Goal: Information Seeking & Learning: Check status

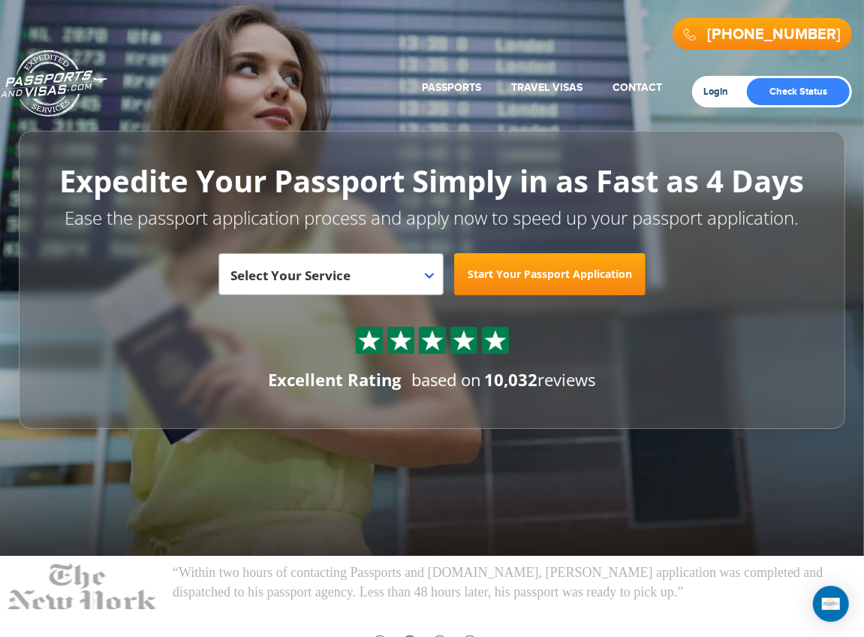
click at [715, 92] on link "Login" at bounding box center [721, 92] width 35 height 12
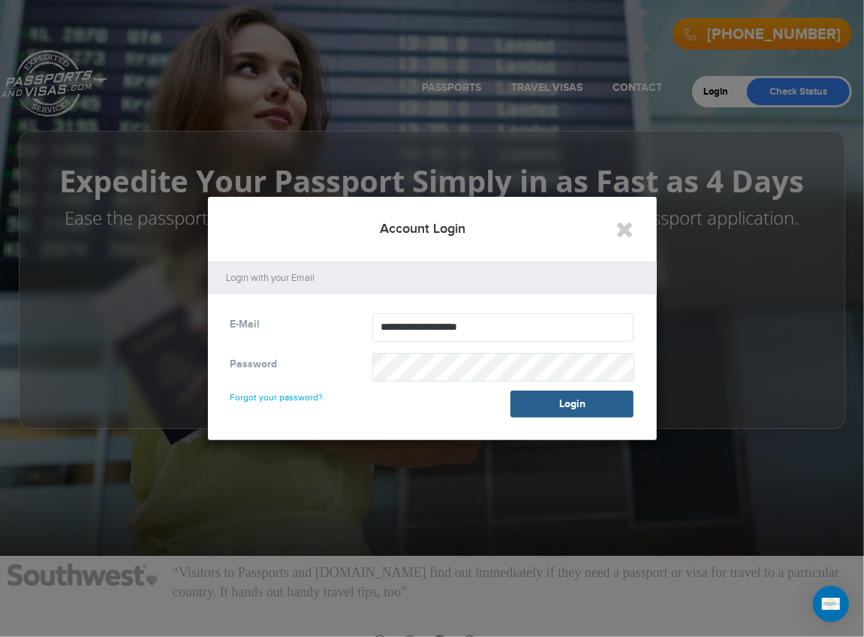
click at [585, 403] on button "Login" at bounding box center [572, 404] width 123 height 27
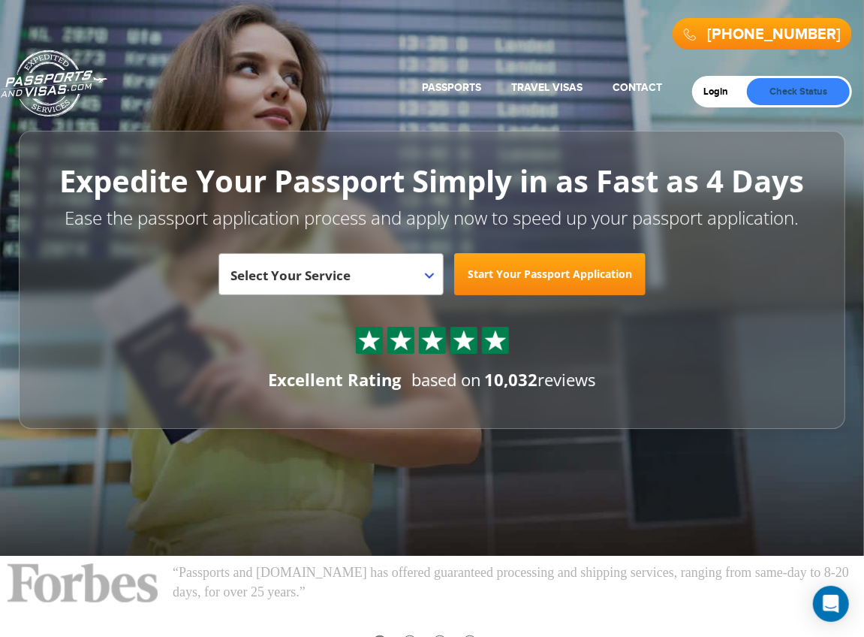
click at [790, 83] on link "Check Status" at bounding box center [798, 91] width 103 height 27
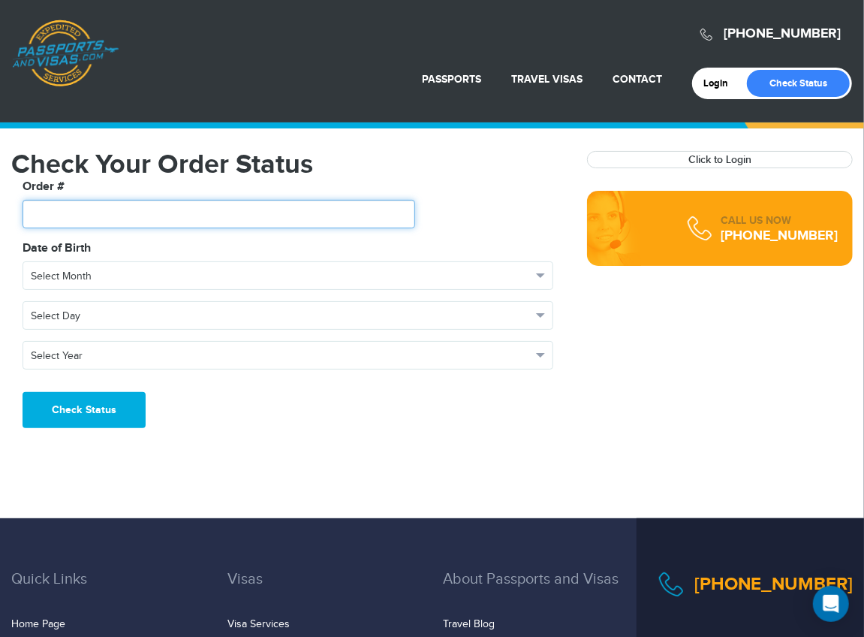
click at [224, 219] on input "text" at bounding box center [219, 214] width 393 height 29
type input "*******"
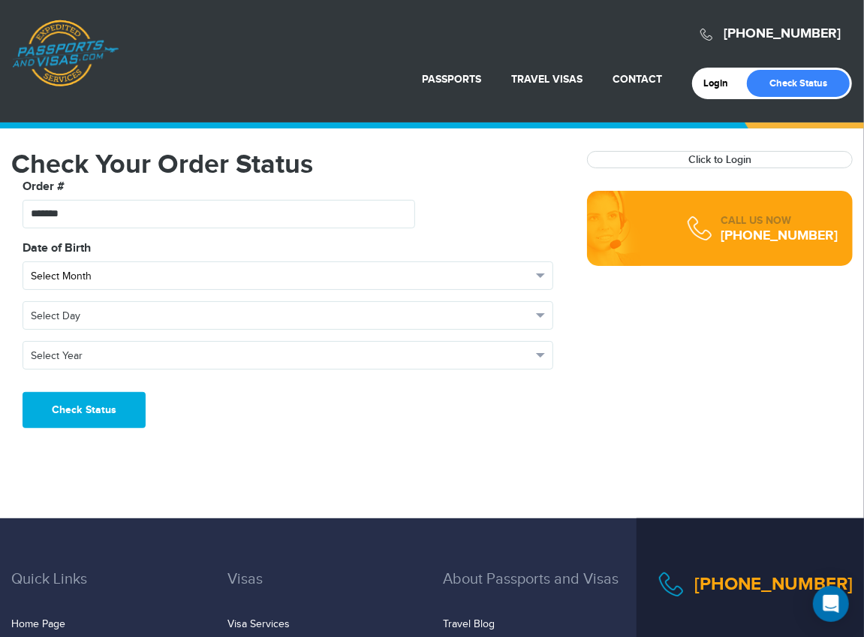
click at [312, 281] on span "Select Month" at bounding box center [281, 276] width 501 height 15
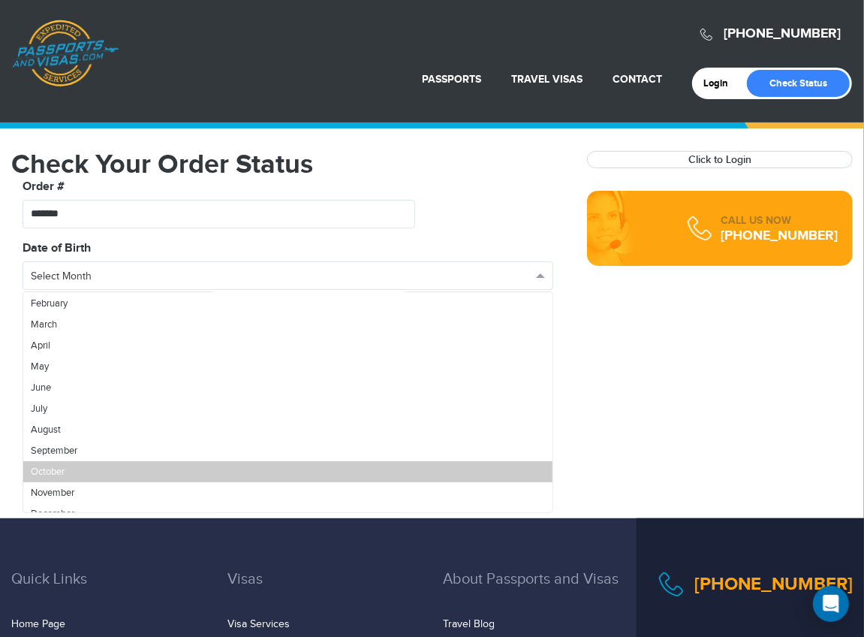
scroll to position [53, 0]
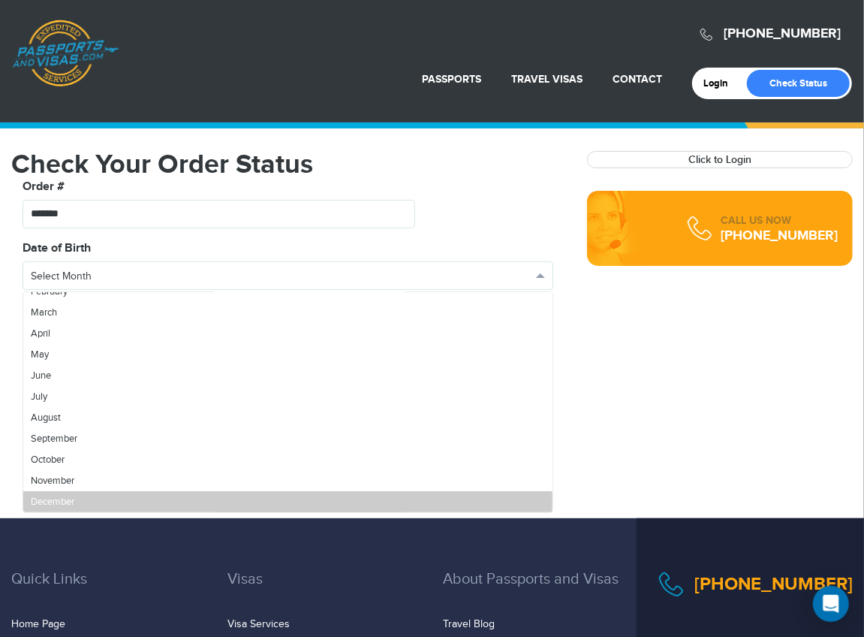
click at [275, 494] on link "December" at bounding box center [287, 501] width 529 height 21
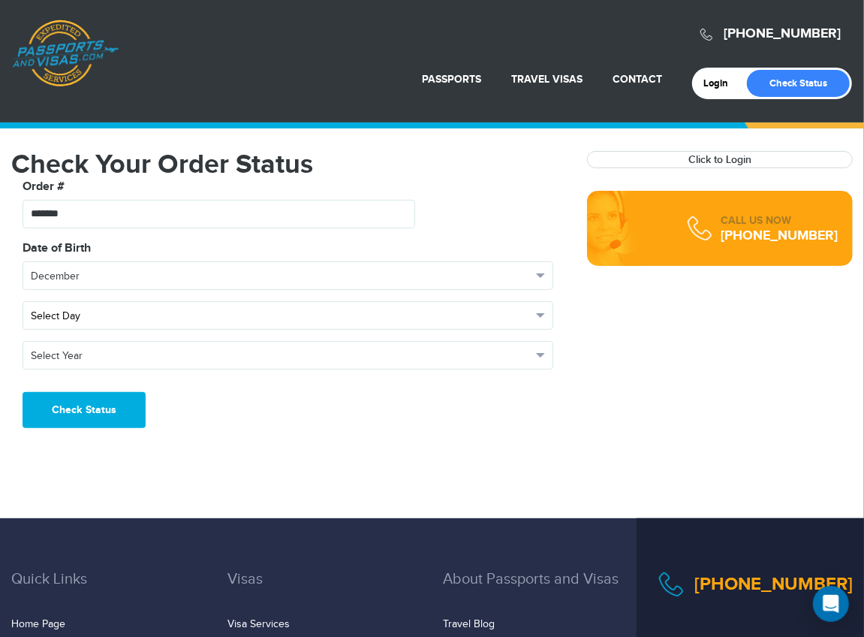
click at [255, 328] on button "Select Day" at bounding box center [288, 315] width 531 height 29
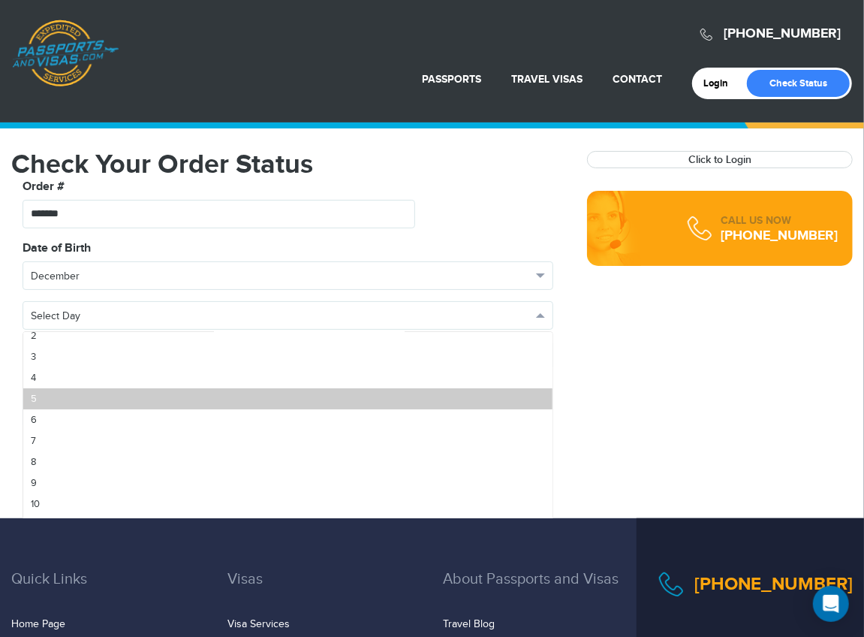
scroll to position [74, 0]
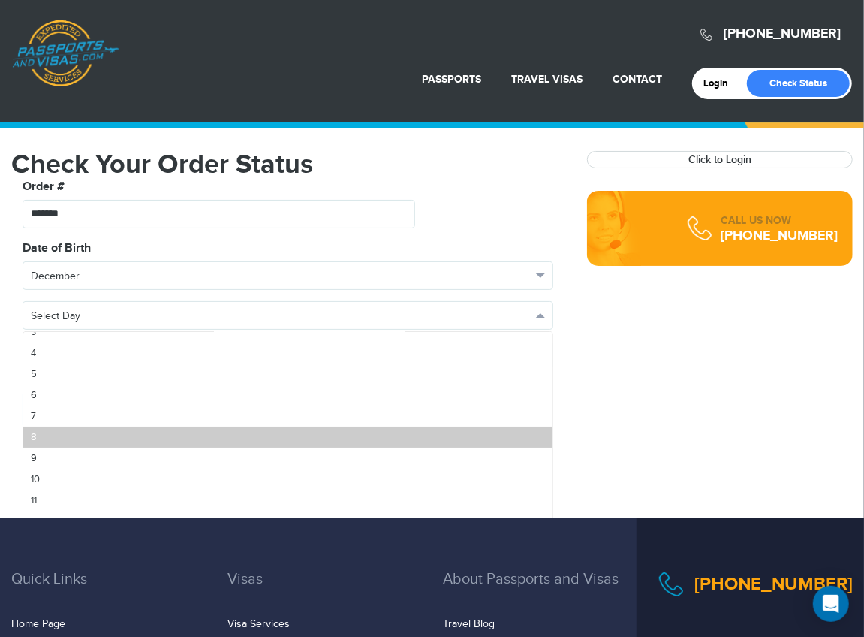
click at [223, 445] on link "8" at bounding box center [287, 437] width 529 height 21
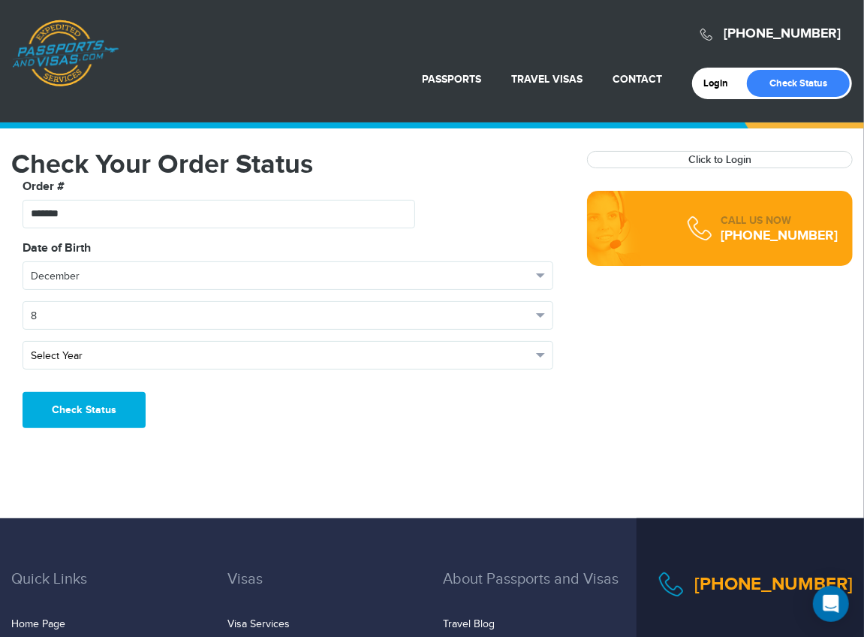
click at [249, 360] on span "Select Year" at bounding box center [281, 355] width 501 height 15
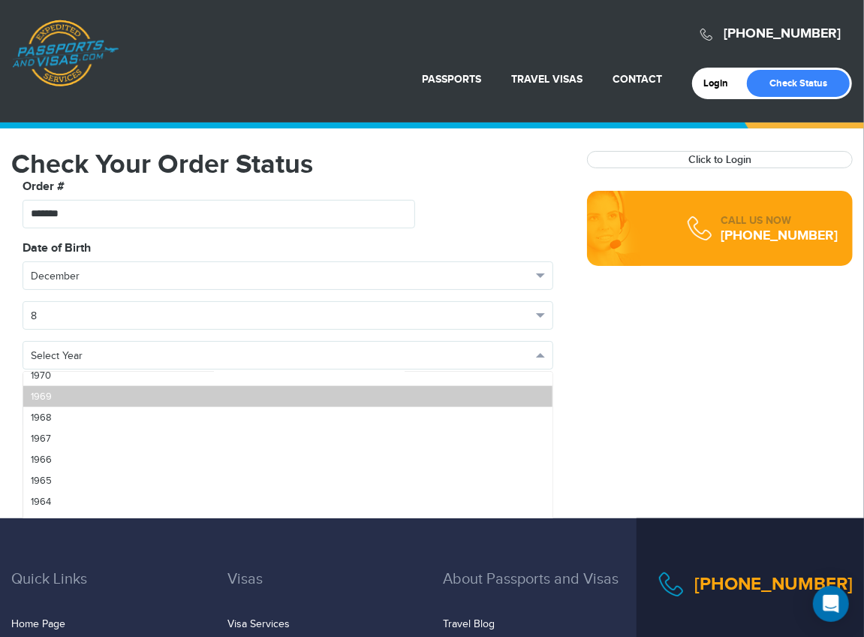
click at [243, 399] on link "1969" at bounding box center [287, 396] width 529 height 21
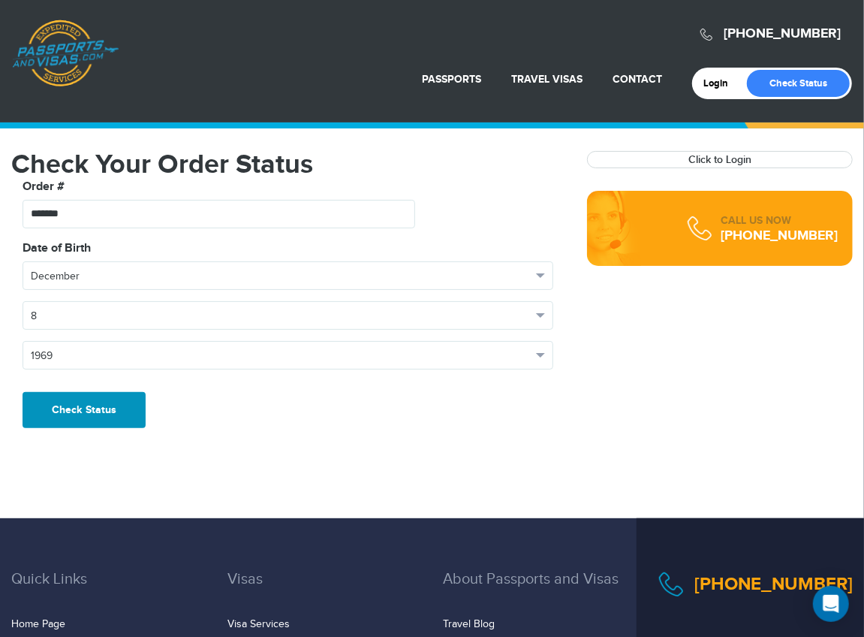
click at [143, 400] on button "Check Status" at bounding box center [84, 410] width 123 height 36
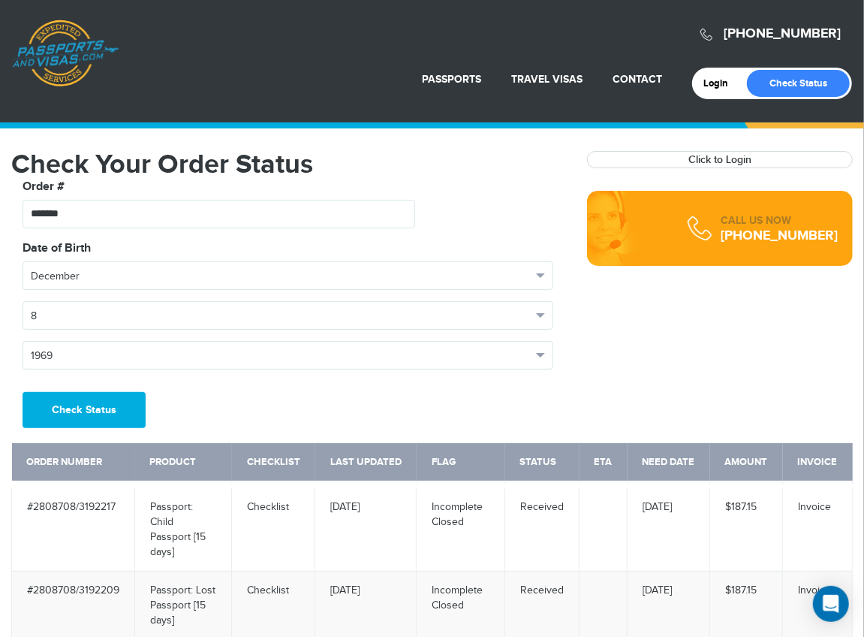
drag, startPoint x: 754, startPoint y: 32, endPoint x: 783, endPoint y: 35, distance: 29.4
click at [783, 35] on link "[PHONE_NUMBER]" at bounding box center [782, 34] width 117 height 17
